Goal: Task Accomplishment & Management: Complete application form

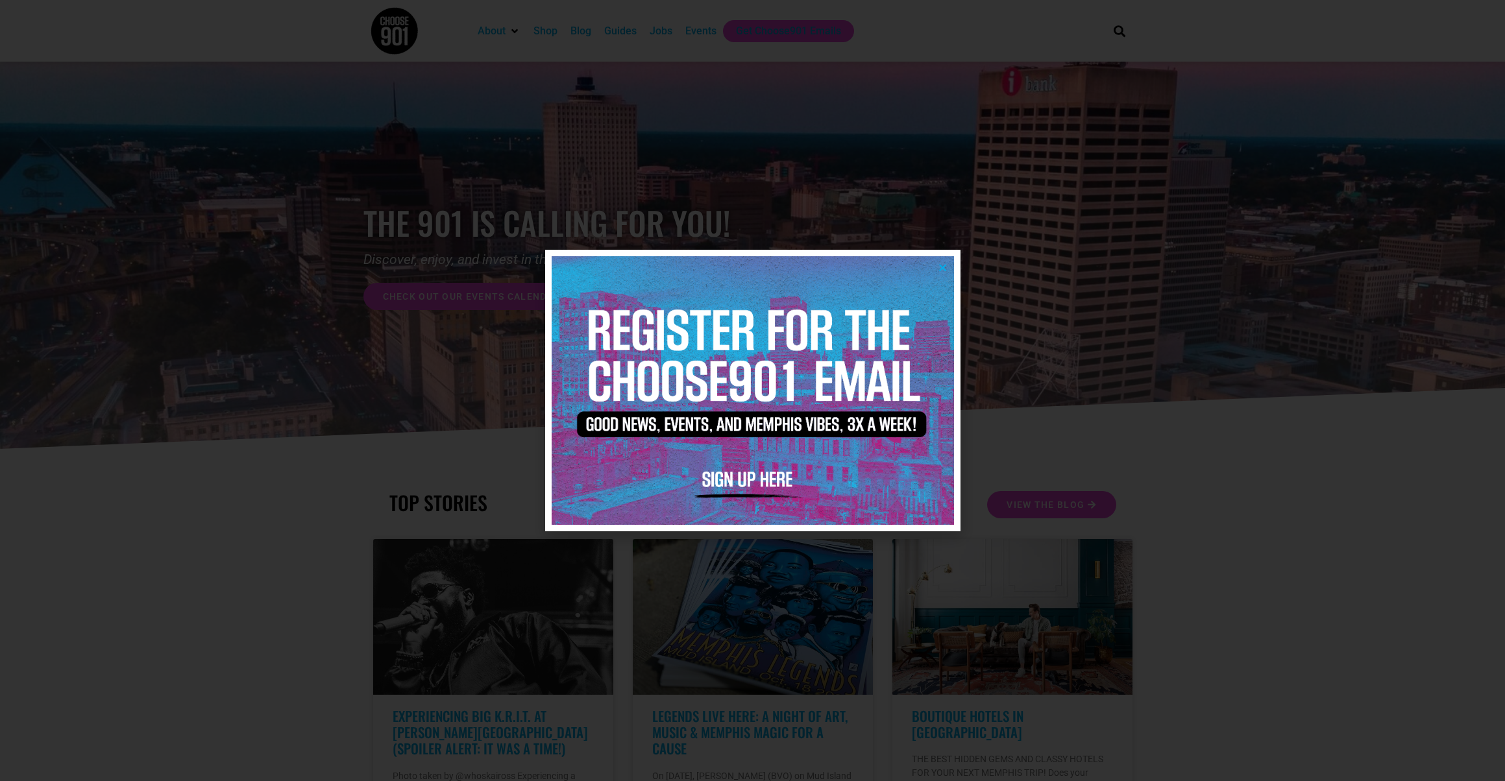
click at [827, 305] on img at bounding box center [753, 390] width 402 height 268
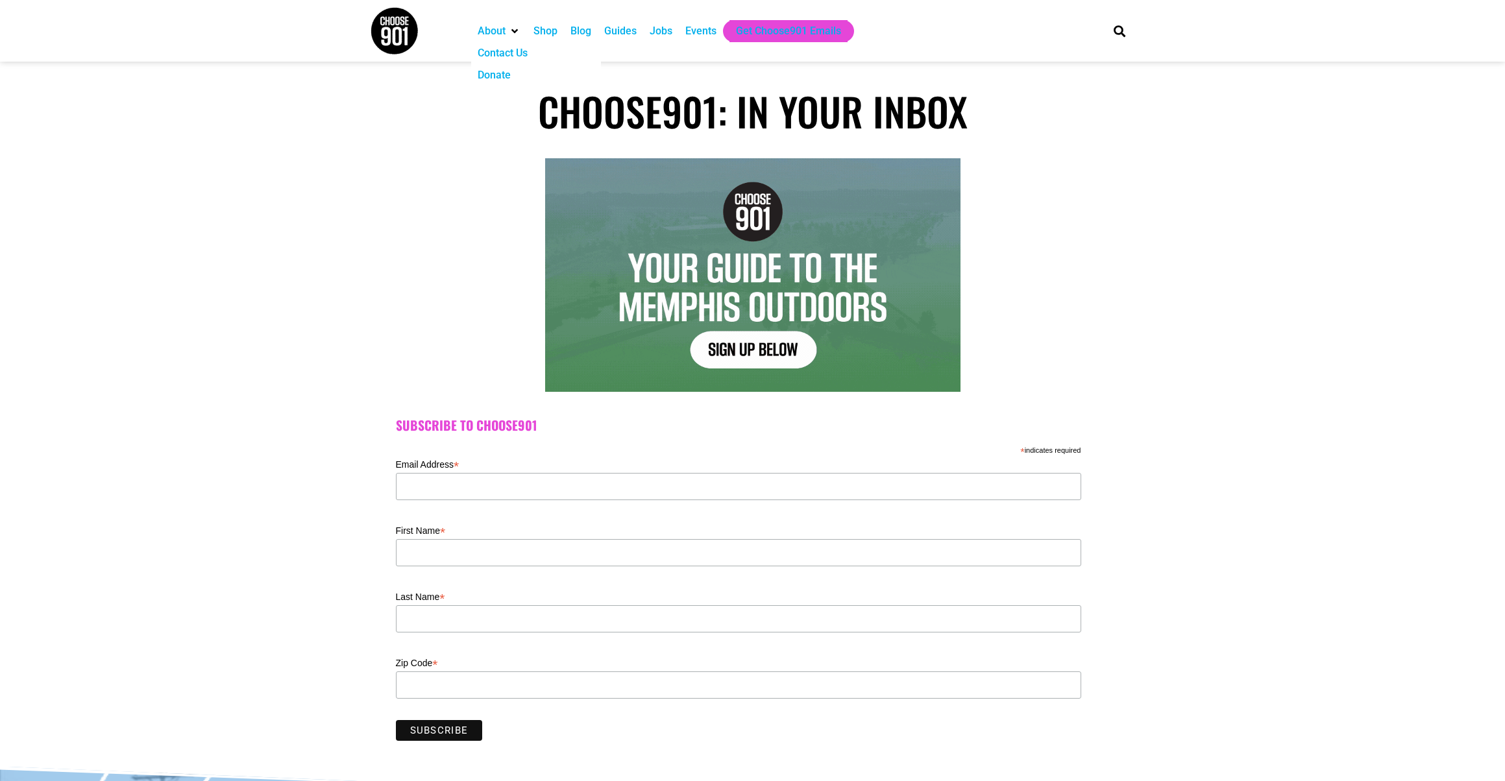
click at [505, 30] on div "About" at bounding box center [492, 31] width 28 height 16
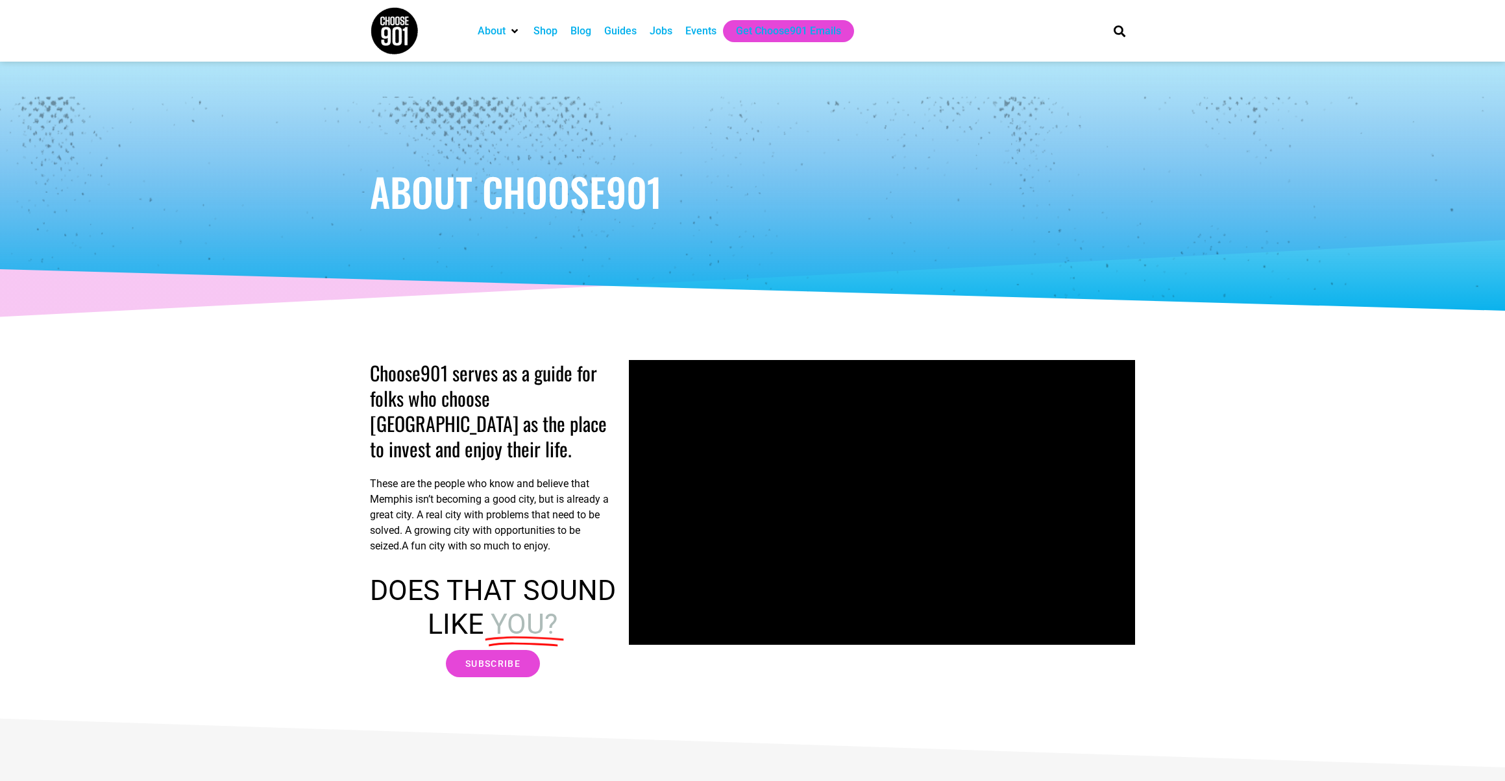
click at [396, 25] on img at bounding box center [394, 30] width 49 height 49
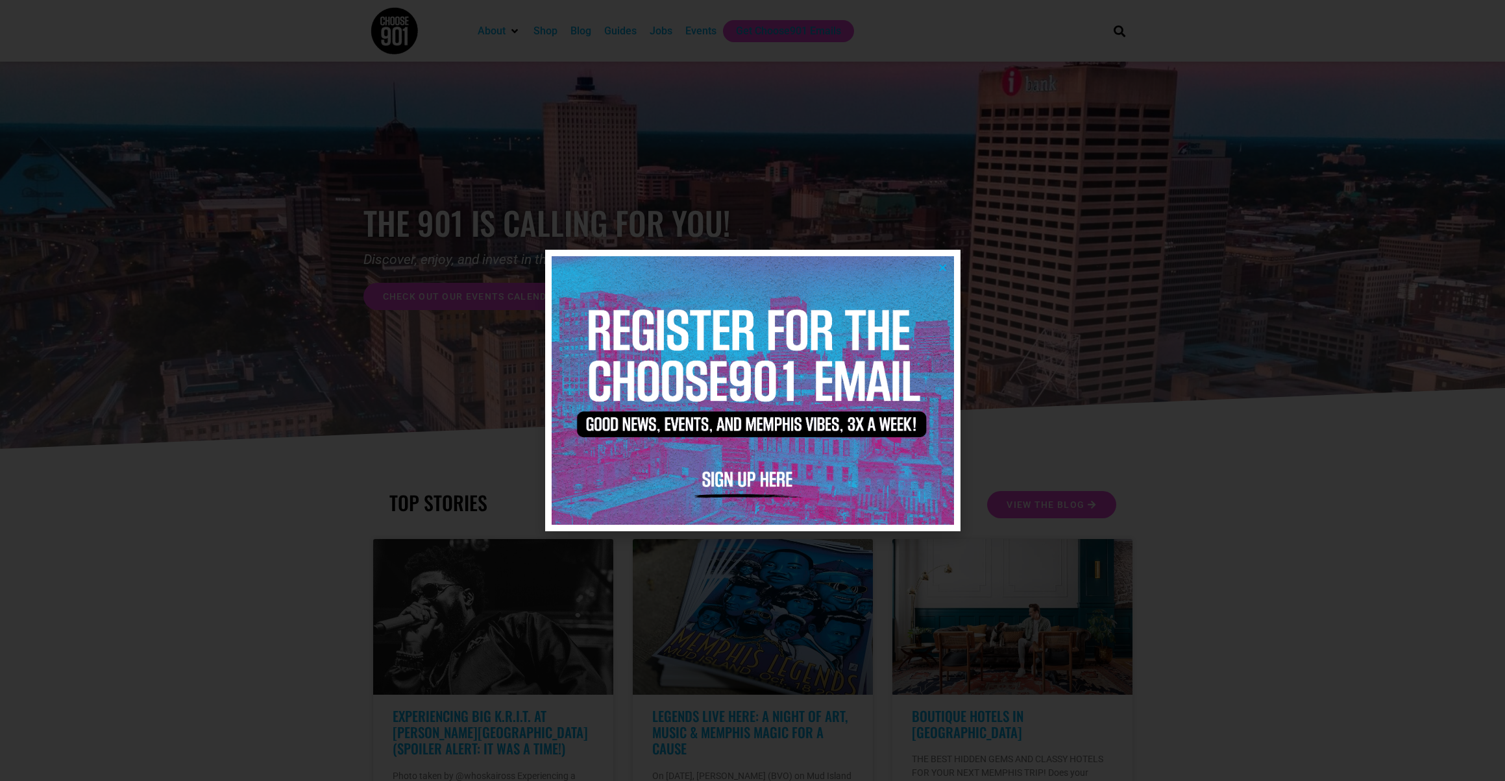
click at [1179, 291] on div at bounding box center [752, 390] width 1505 height 781
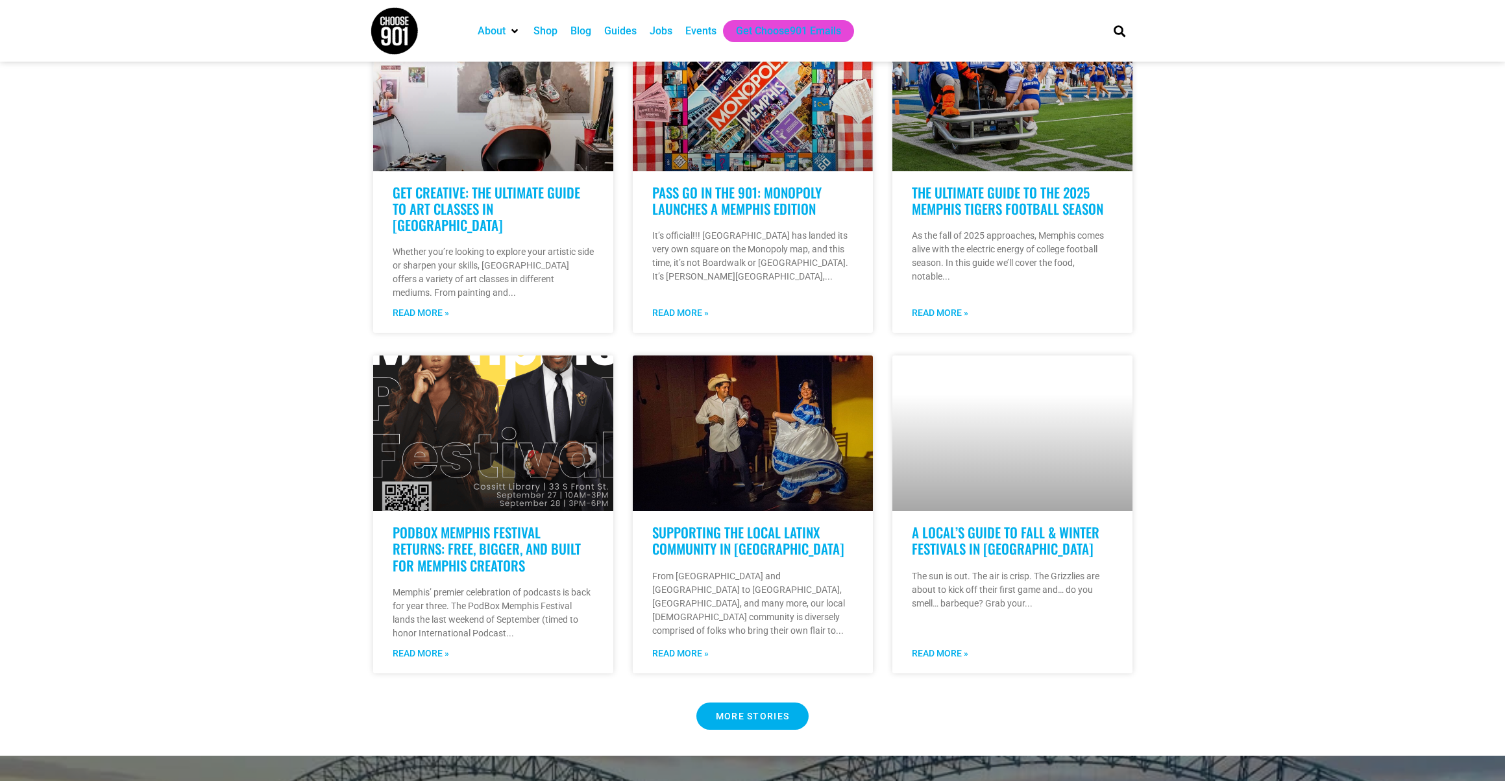
scroll to position [869, 0]
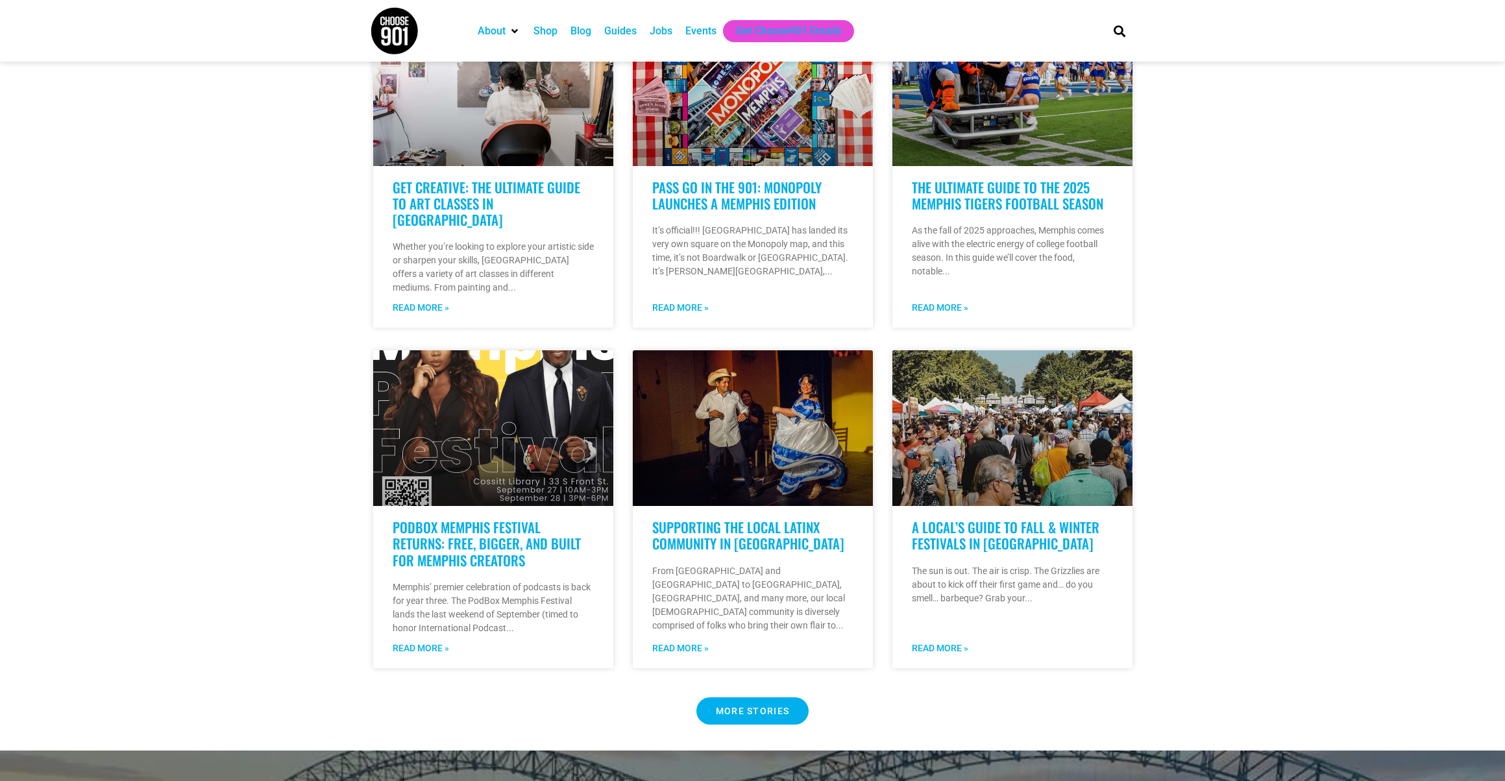
click at [764, 711] on span "MORE STORIES" at bounding box center [753, 711] width 74 height 9
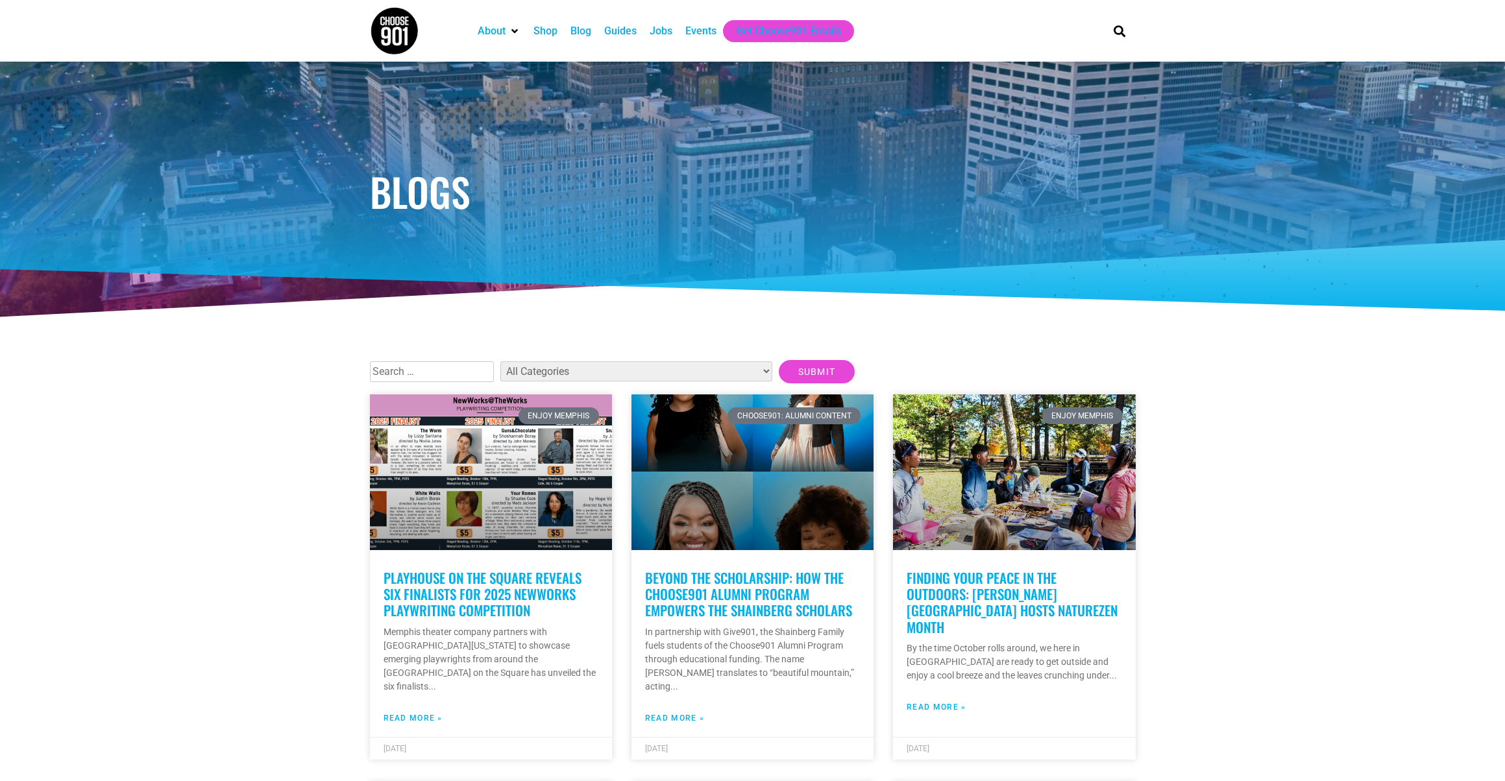
click at [672, 23] on div "Jobs" at bounding box center [661, 31] width 23 height 16
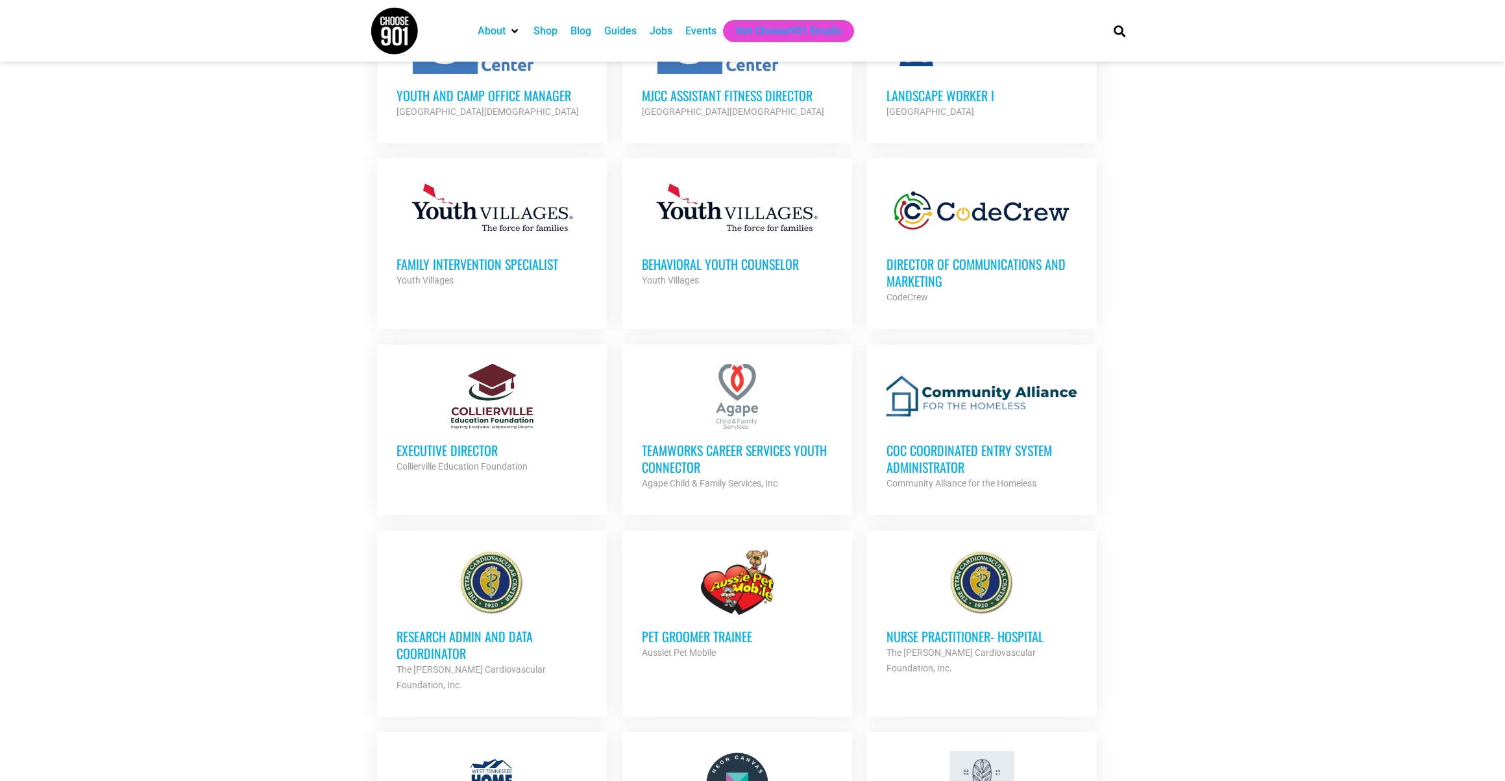
scroll to position [803, 0]
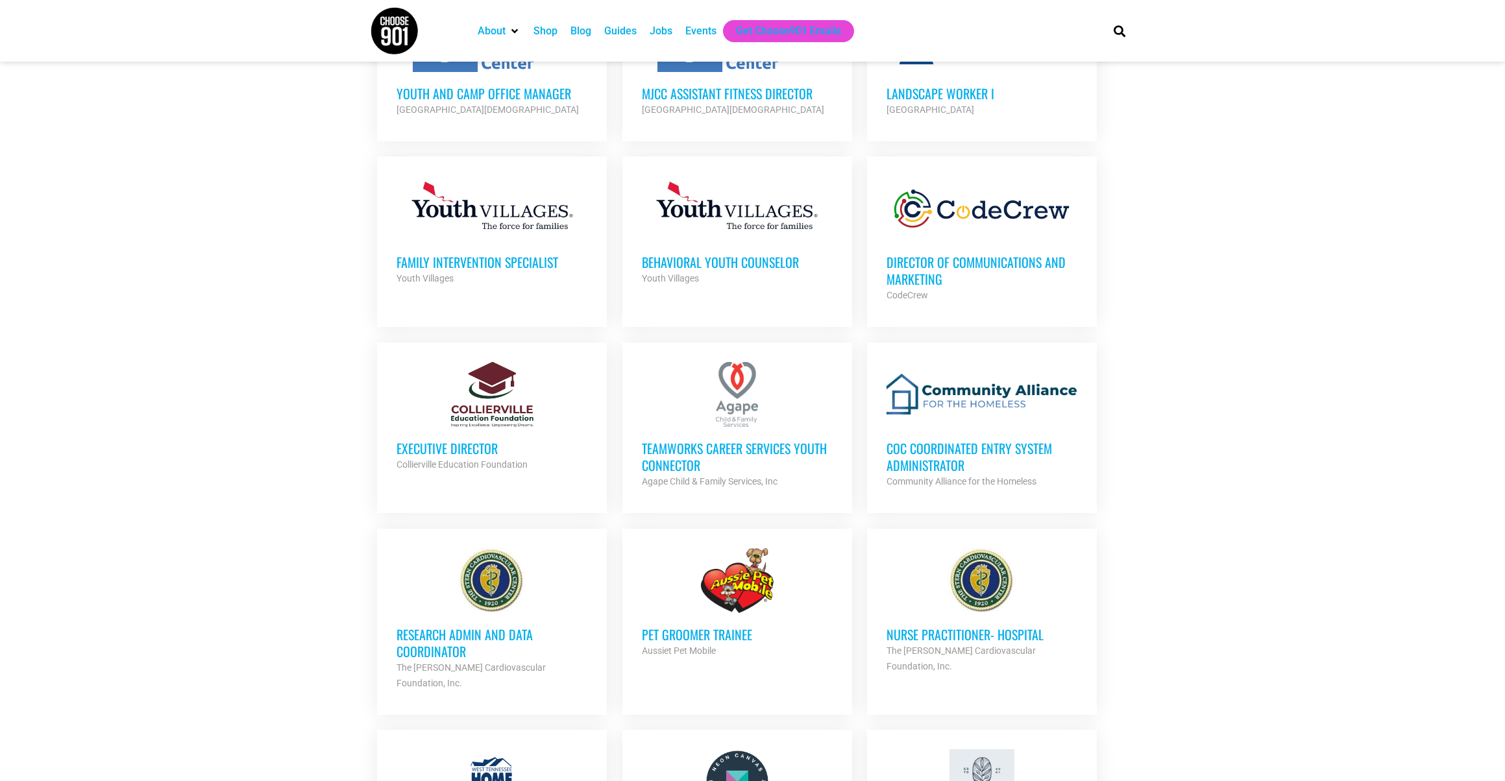
click at [781, 474] on h3 "TeamWorks Career Services Youth Connector" at bounding box center [737, 457] width 191 height 34
